Goal: Check status: Check status

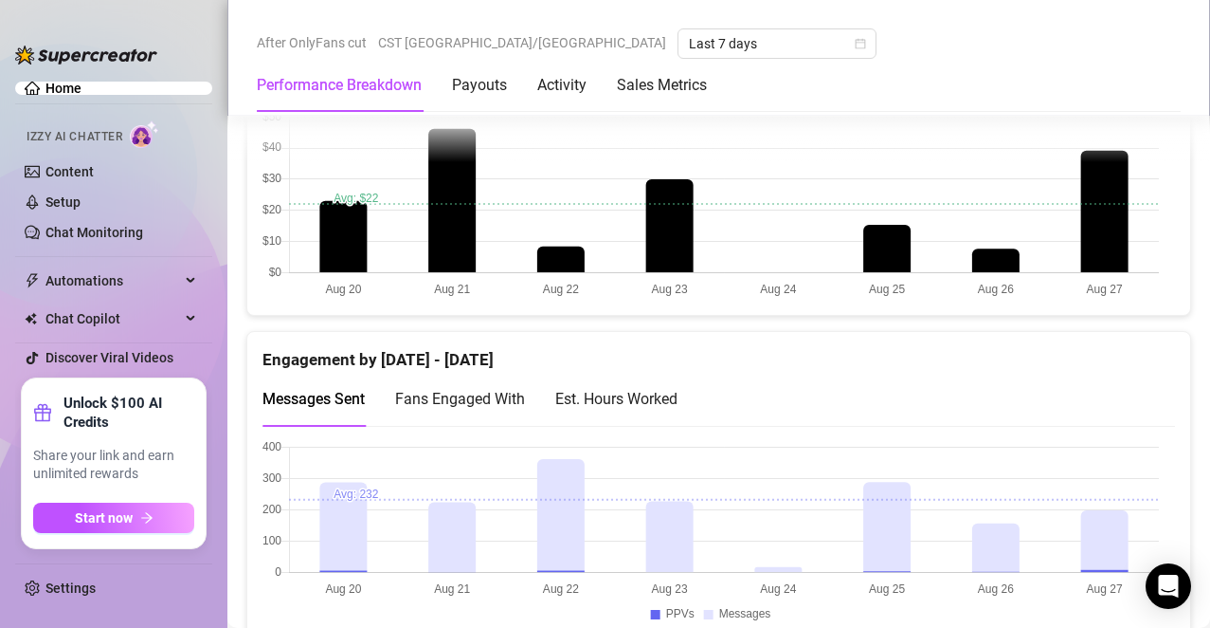
scroll to position [1100, 0]
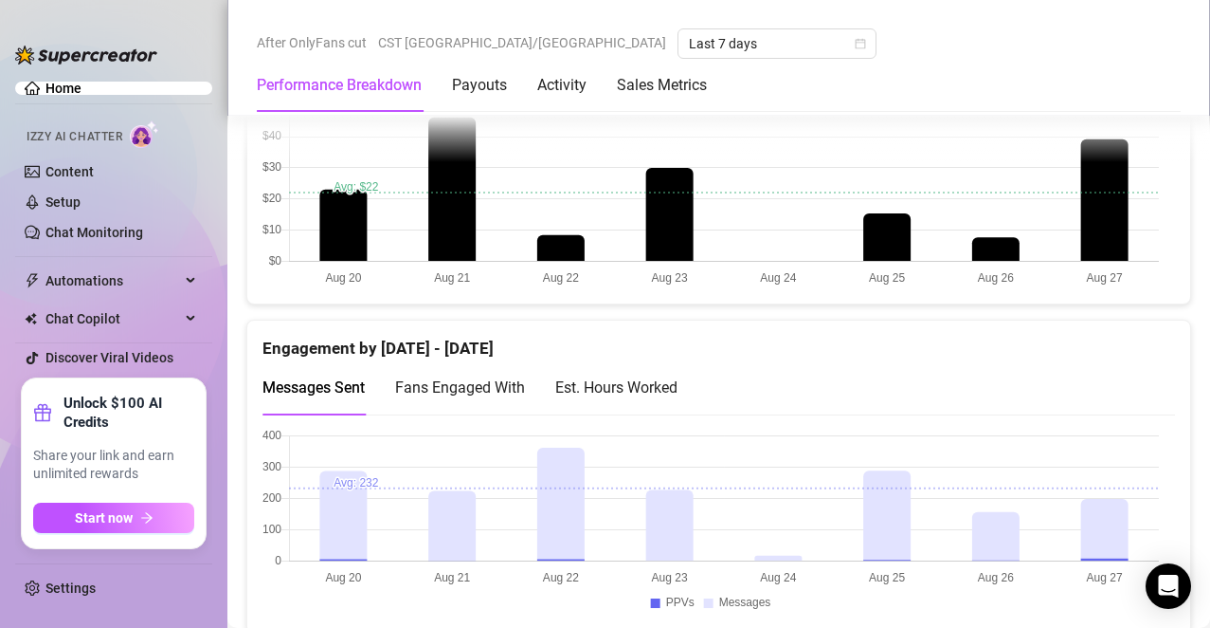
click at [650, 408] on div "Est. Hours Worked" at bounding box center [616, 387] width 122 height 54
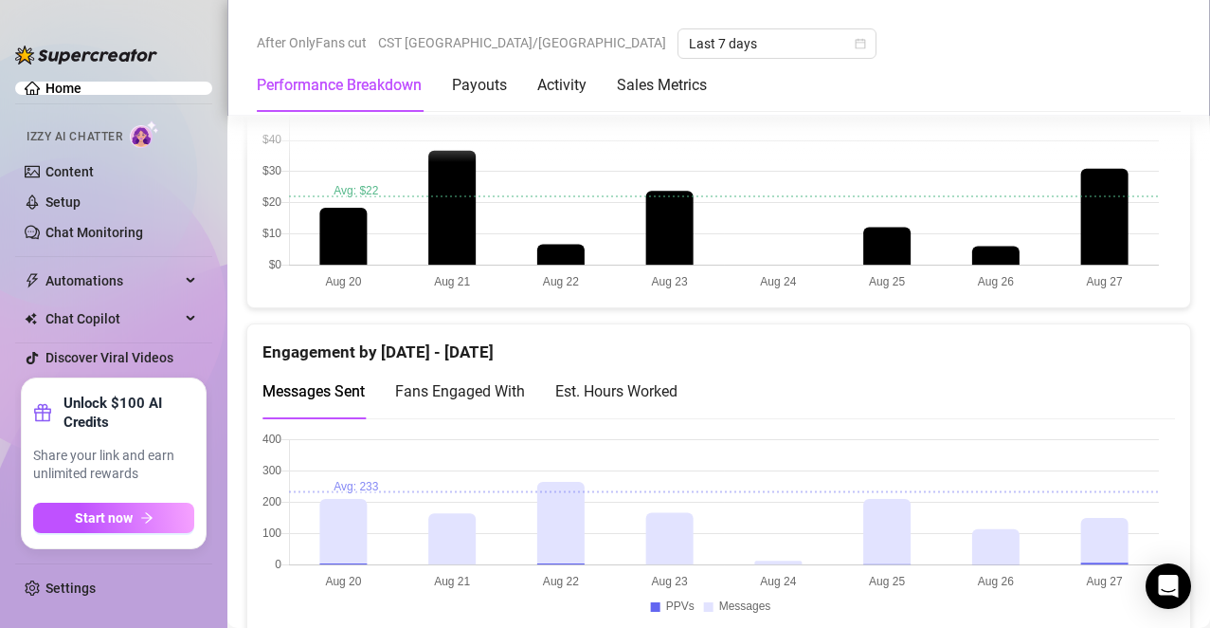
scroll to position [1106, 0]
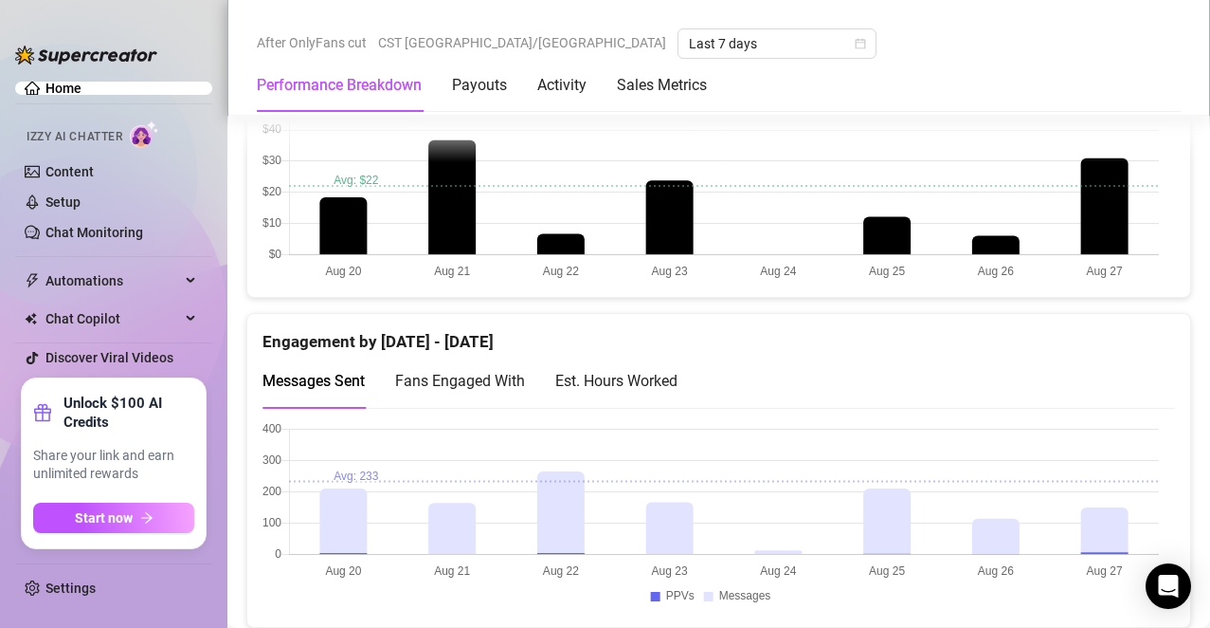
drag, startPoint x: 758, startPoint y: 502, endPoint x: 680, endPoint y: 386, distance: 140.7
click at [678, 386] on div "Est. Hours Worked" at bounding box center [616, 381] width 122 height 24
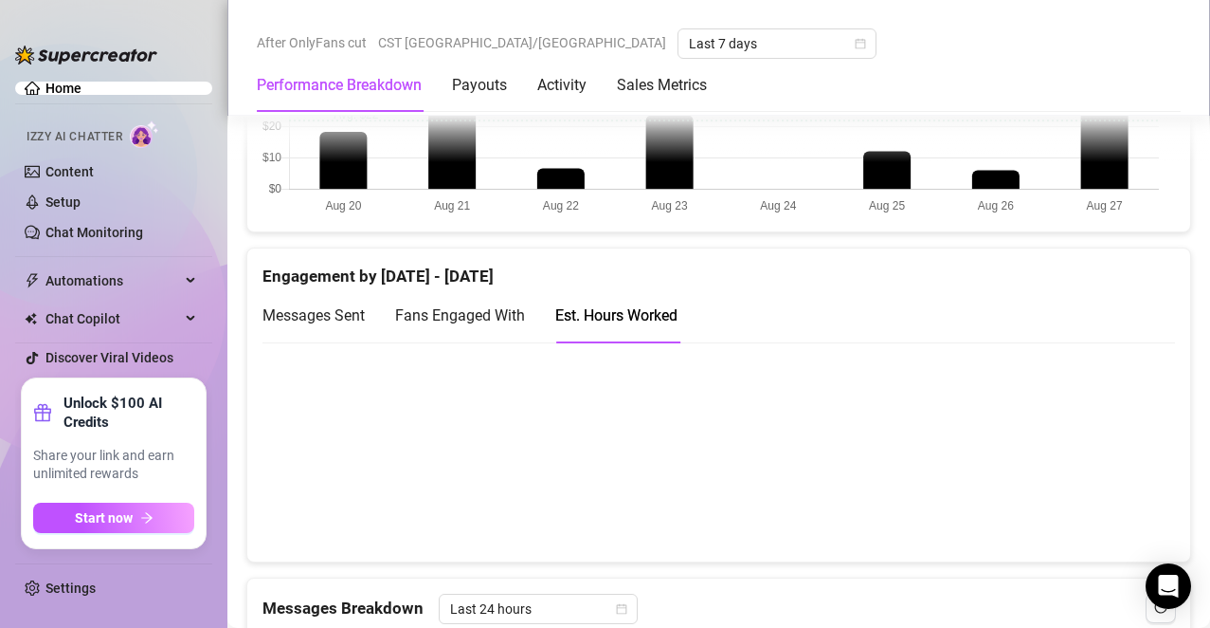
scroll to position [1144, 0]
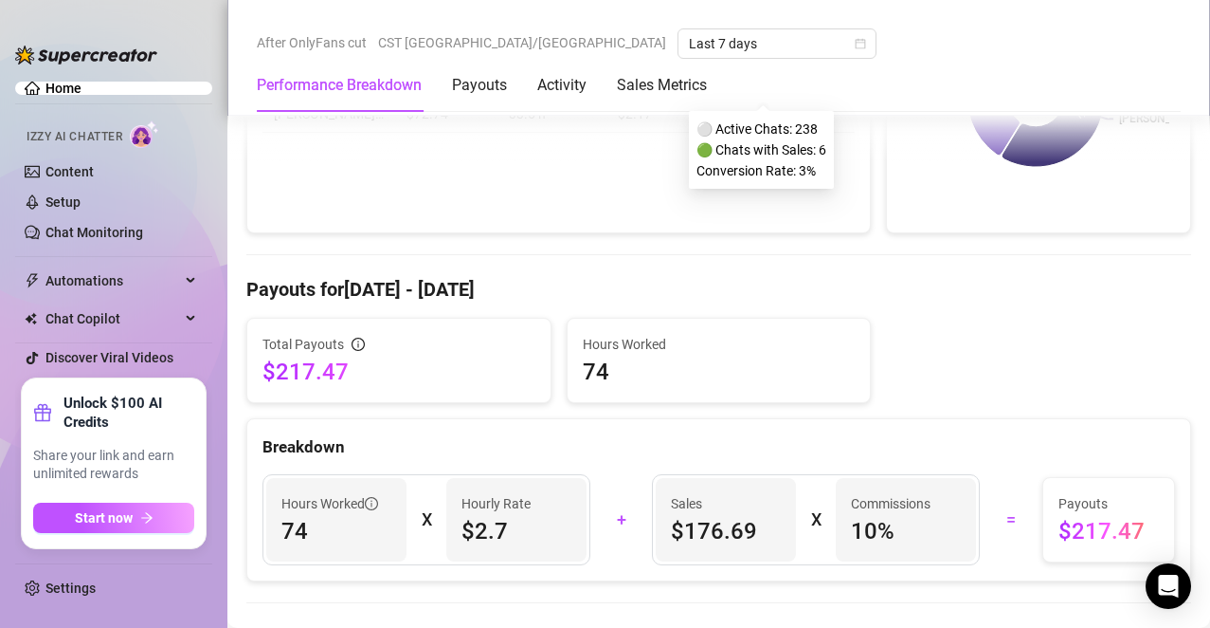
scroll to position [429, 0]
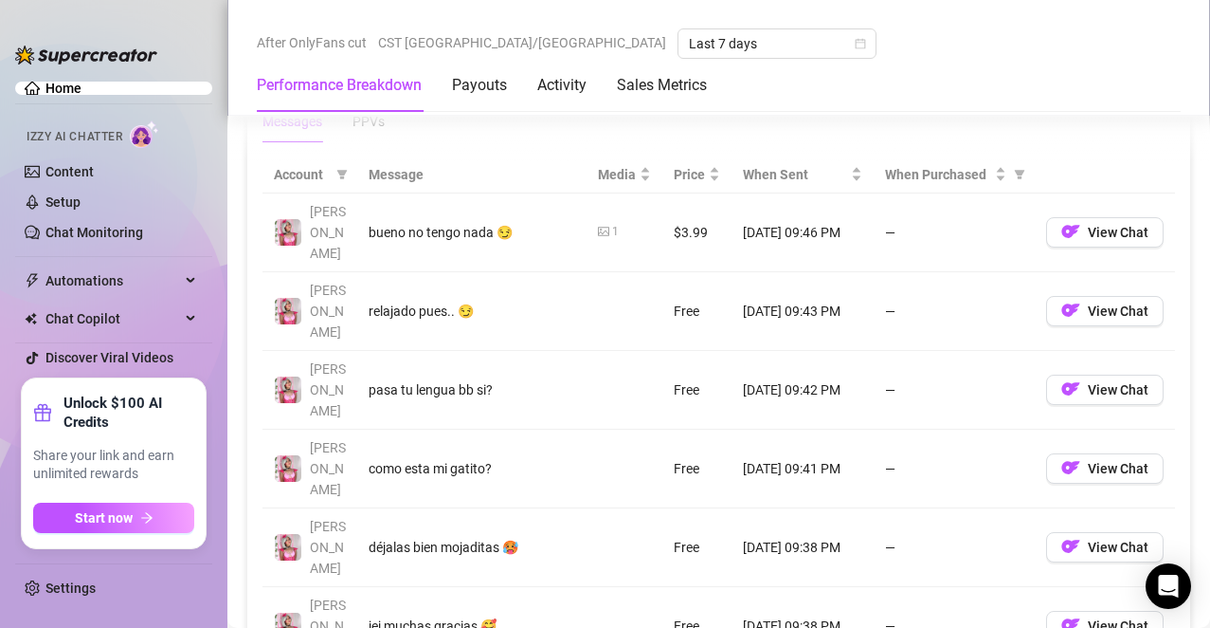
click at [837, 508] on td "[DATE] 09:38 PM" at bounding box center [803, 547] width 142 height 79
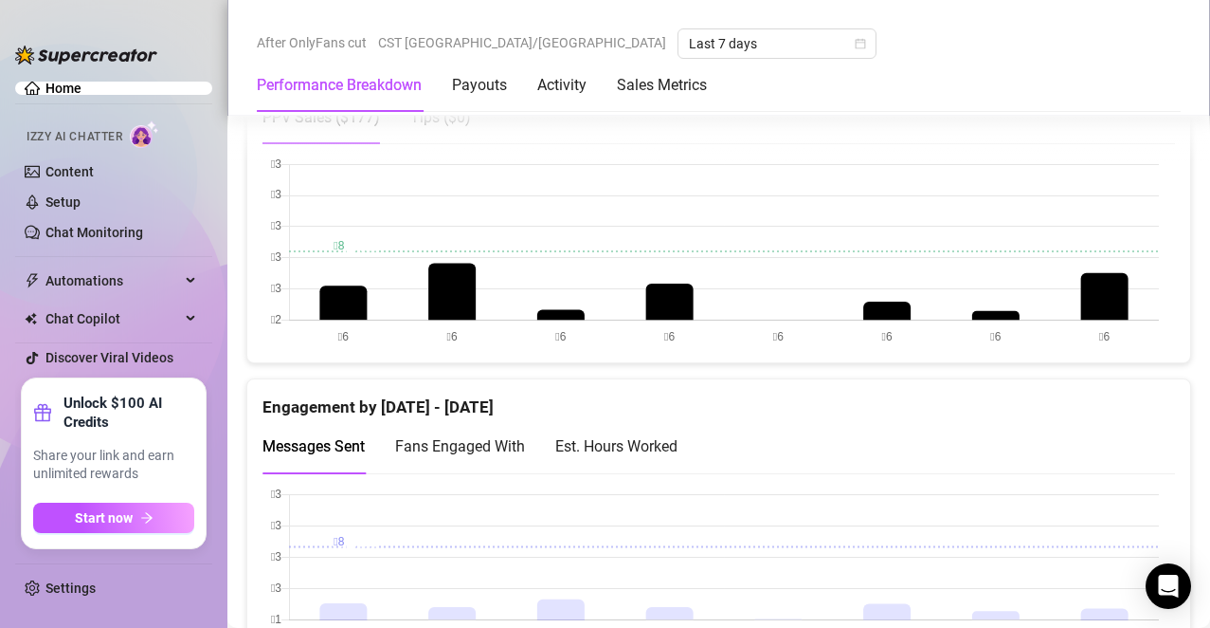
scroll to position [1005, 0]
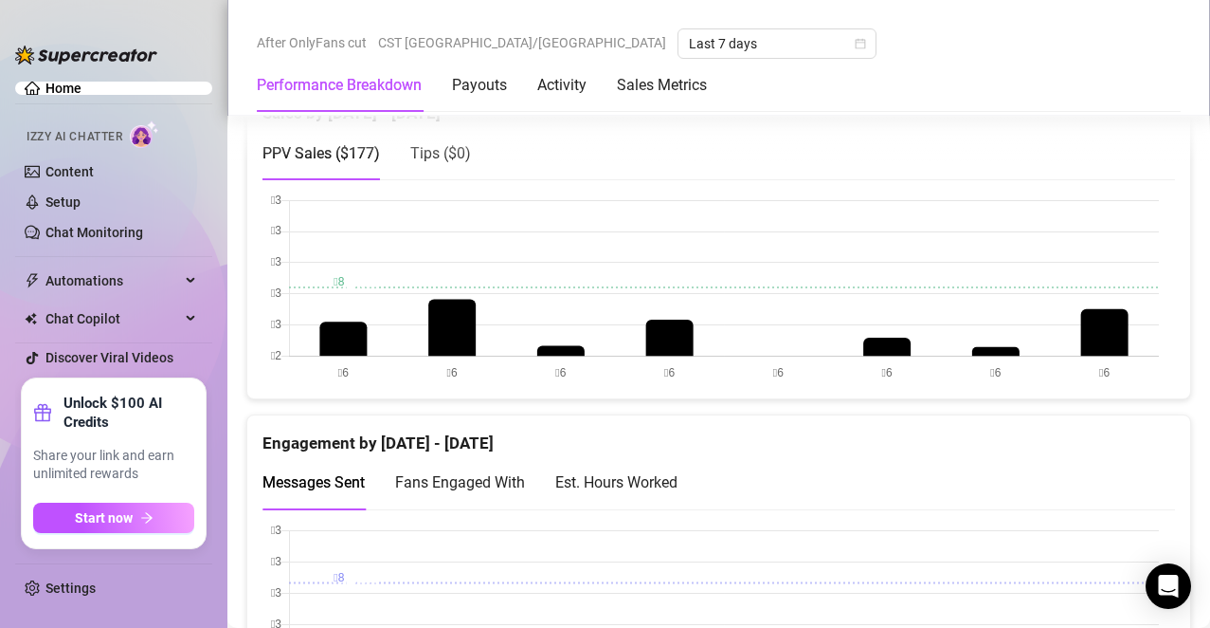
click at [630, 465] on div "Est. Hours Worked" at bounding box center [616, 482] width 122 height 54
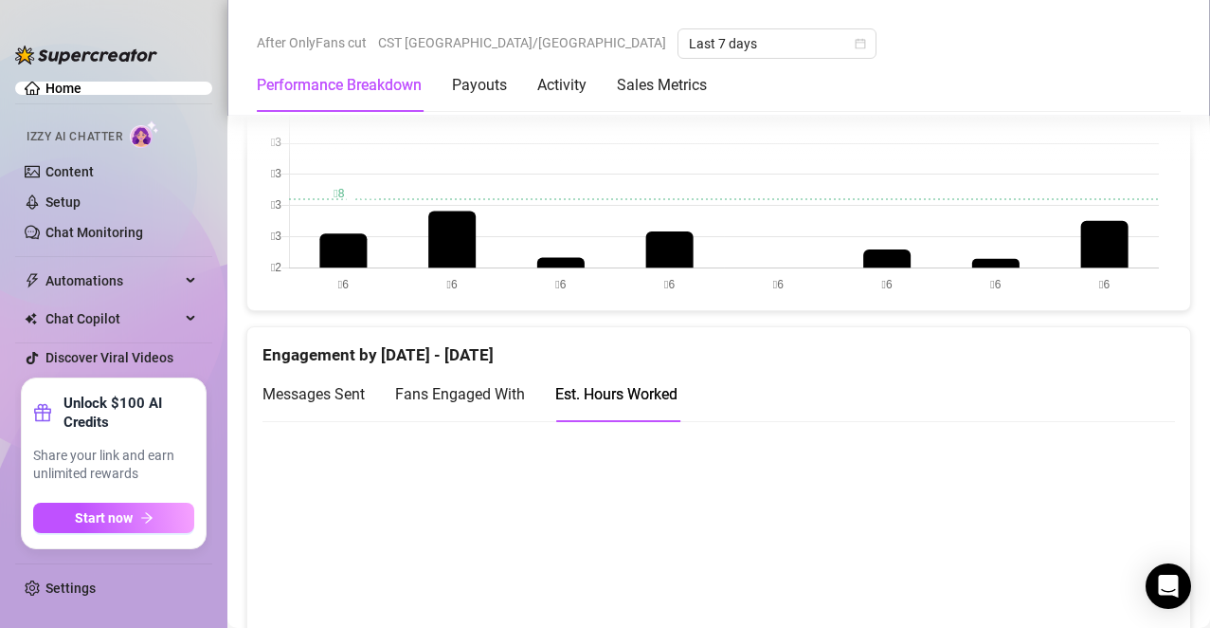
scroll to position [1112, 0]
